Goal: Find specific page/section: Find specific page/section

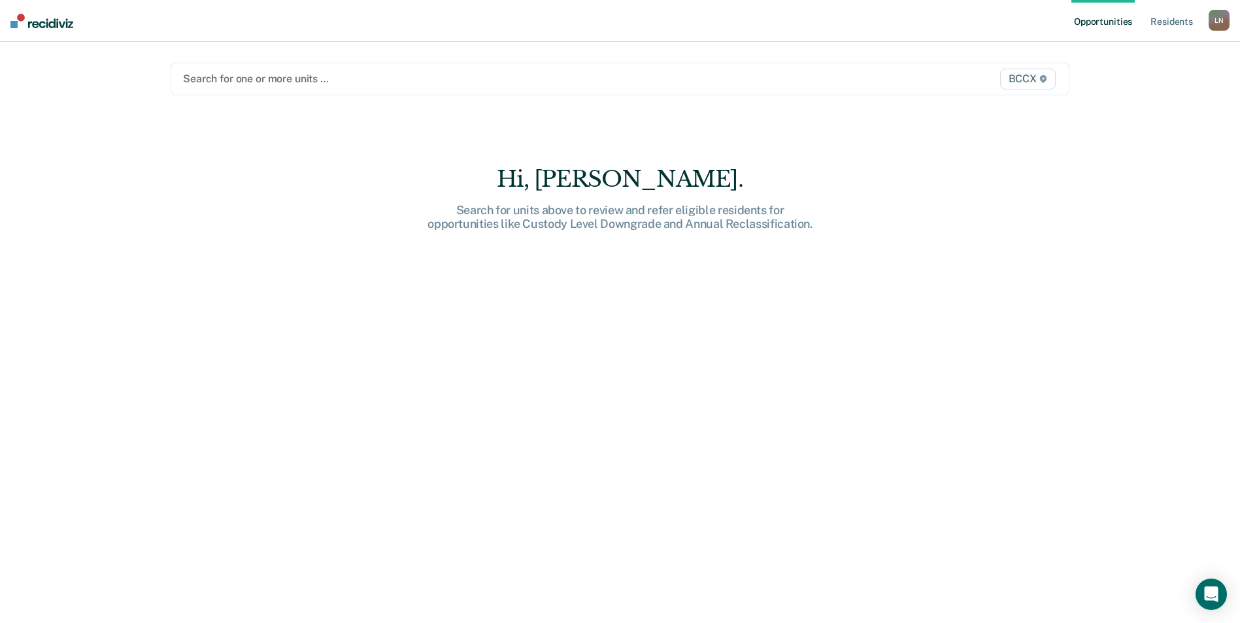
click at [340, 72] on div at bounding box center [488, 78] width 611 height 15
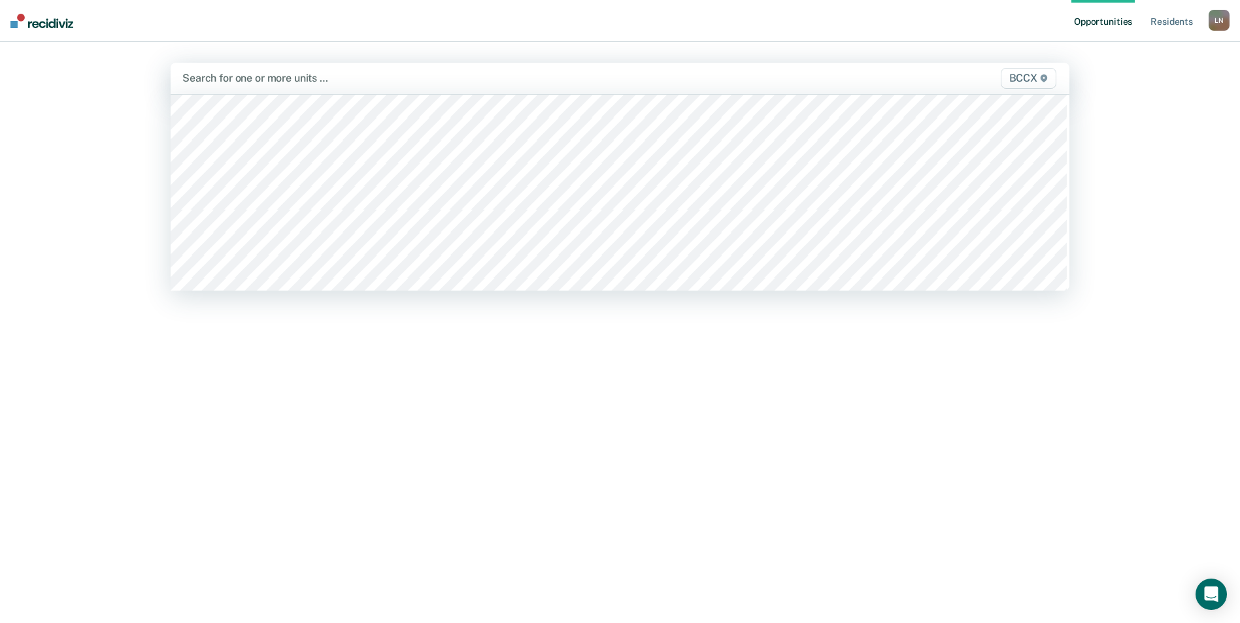
scroll to position [588, 0]
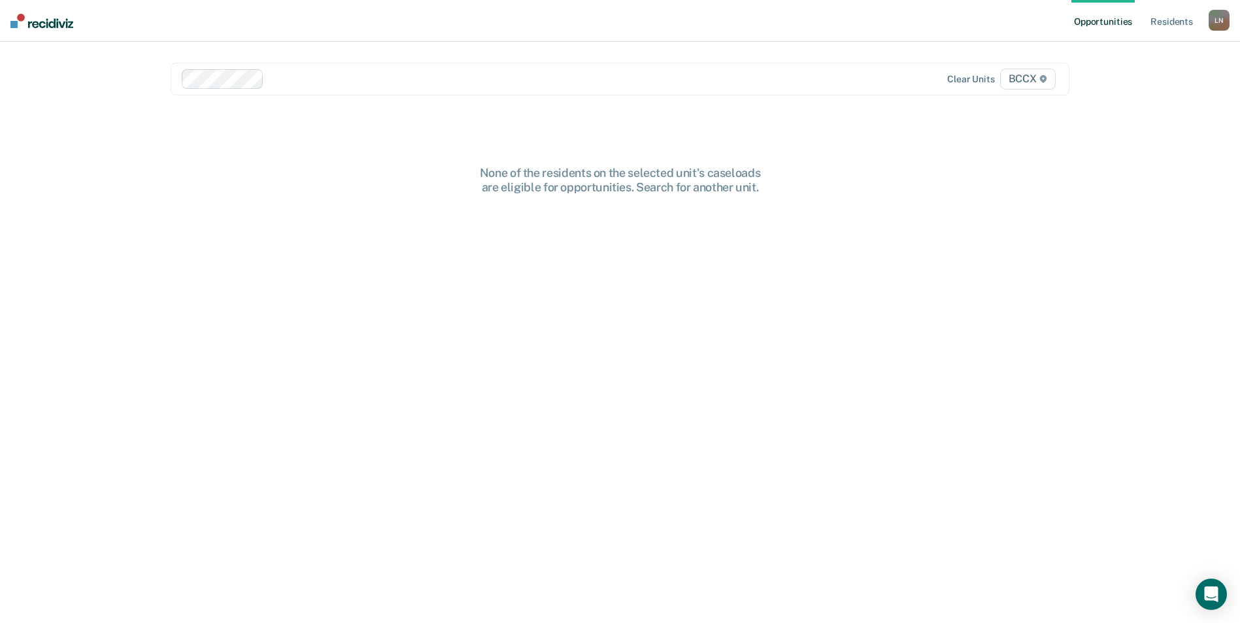
click at [303, 82] on div at bounding box center [531, 78] width 524 height 15
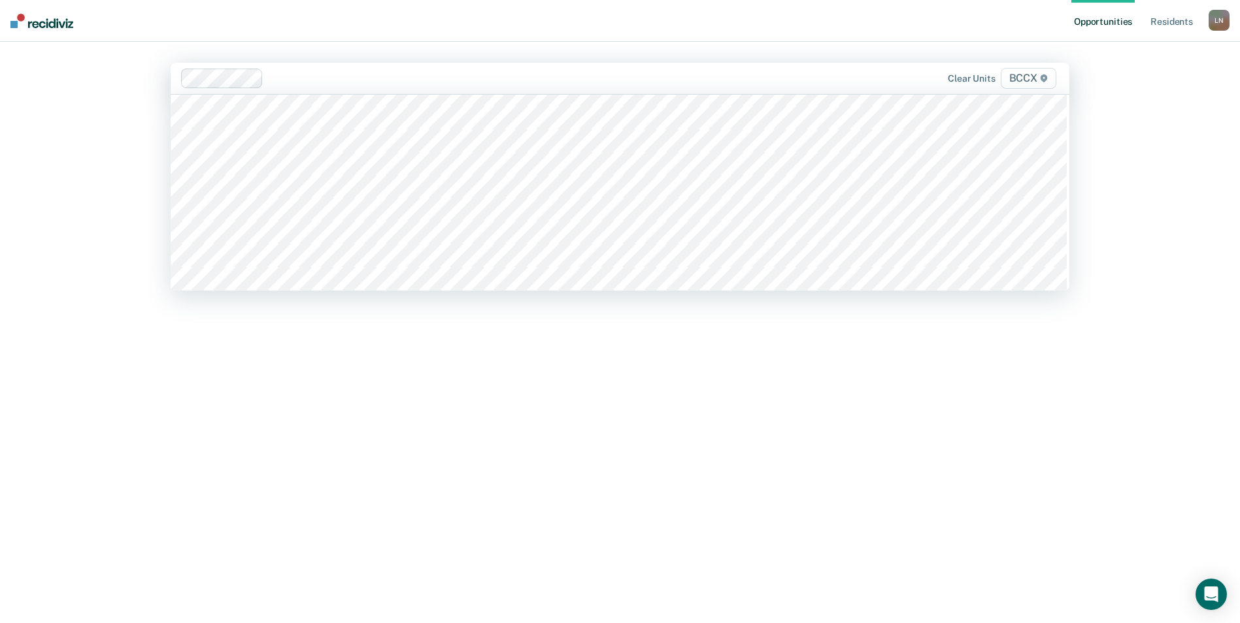
scroll to position [719, 0]
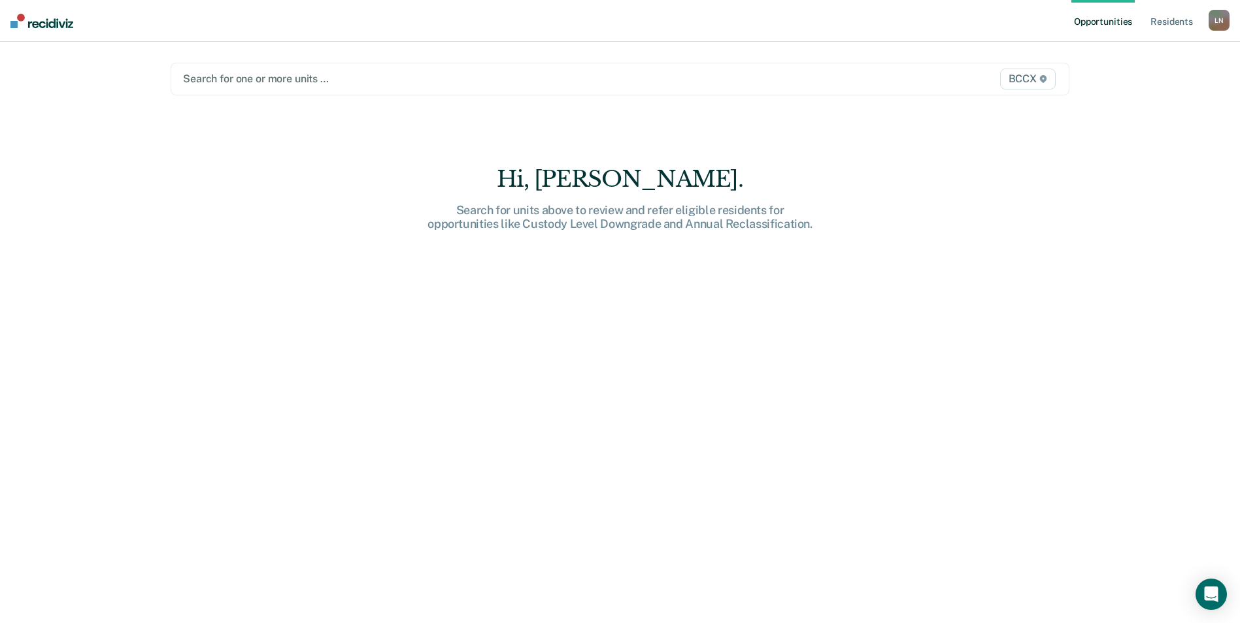
click at [243, 76] on div at bounding box center [488, 78] width 611 height 15
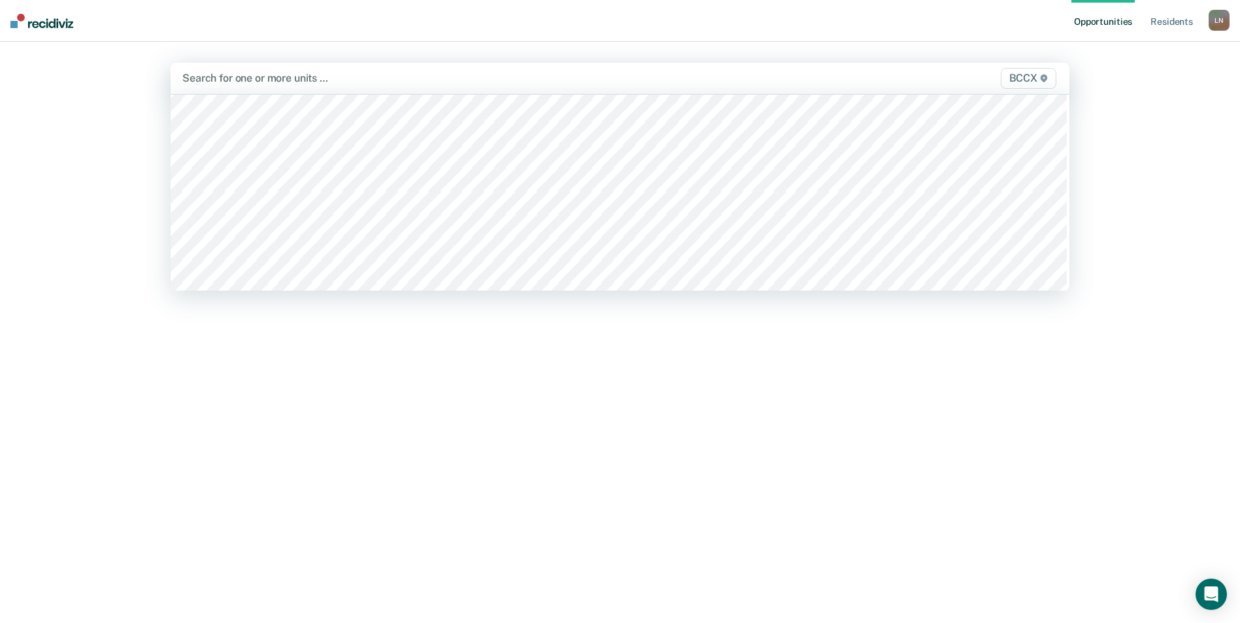
scroll to position [588, 0]
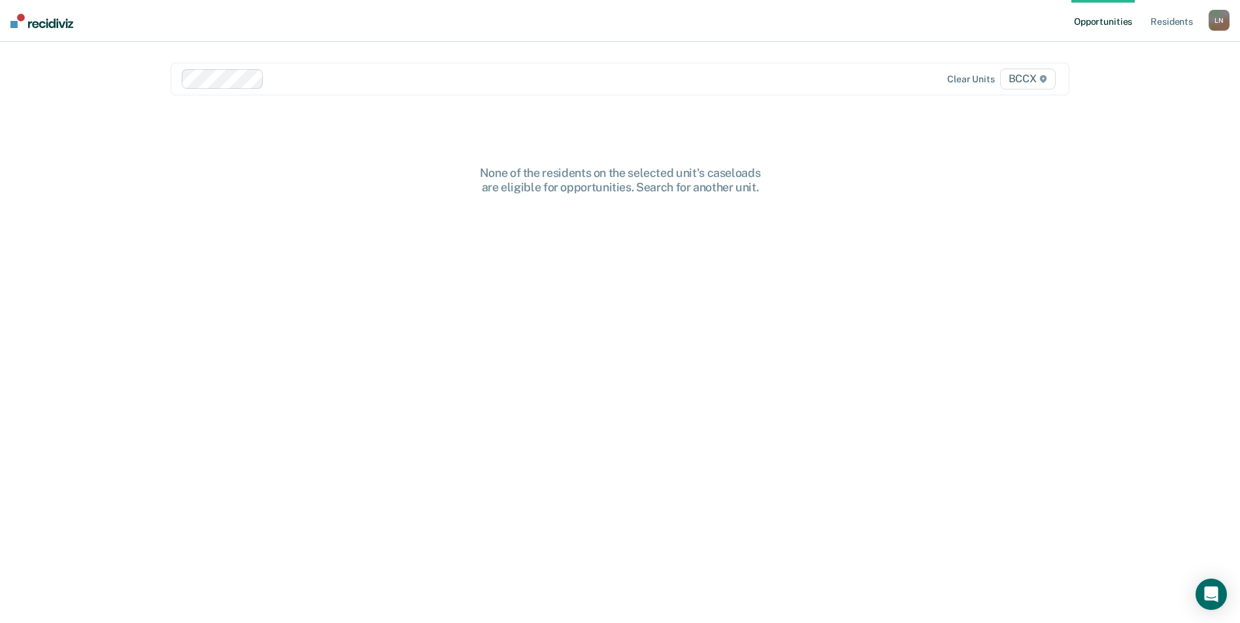
click at [276, 79] on div at bounding box center [531, 78] width 524 height 15
click at [1180, 31] on link "Resident s" at bounding box center [1172, 21] width 48 height 42
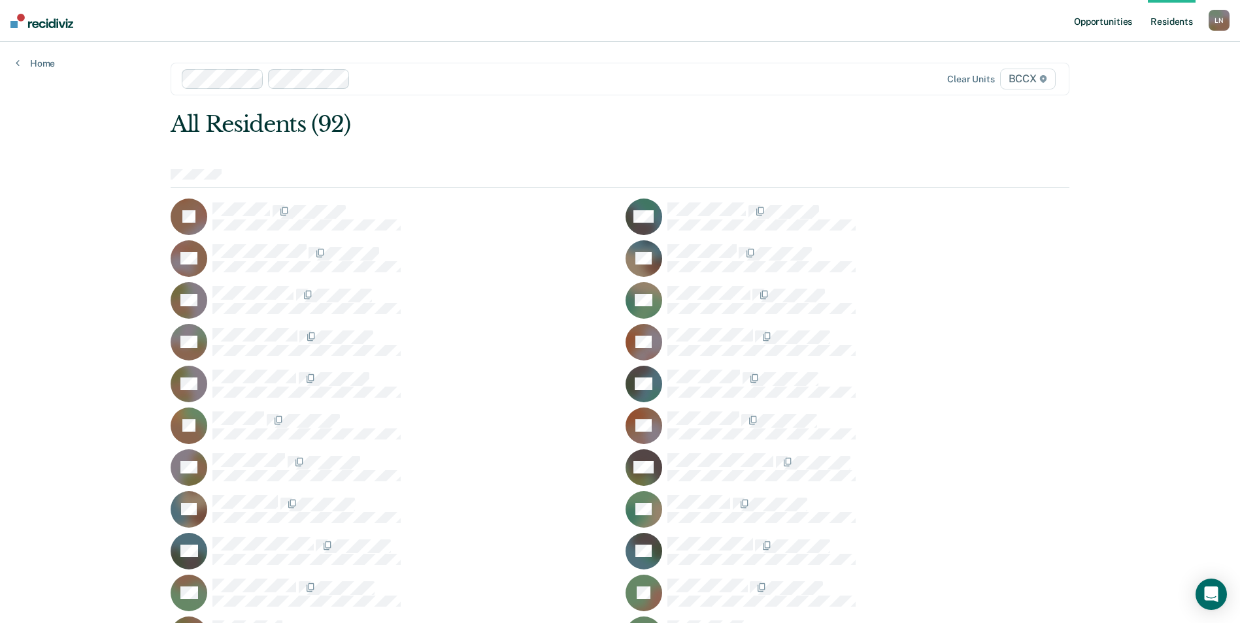
click at [1129, 22] on link "Opportunities" at bounding box center [1102, 21] width 63 height 42
